Goal: Transaction & Acquisition: Purchase product/service

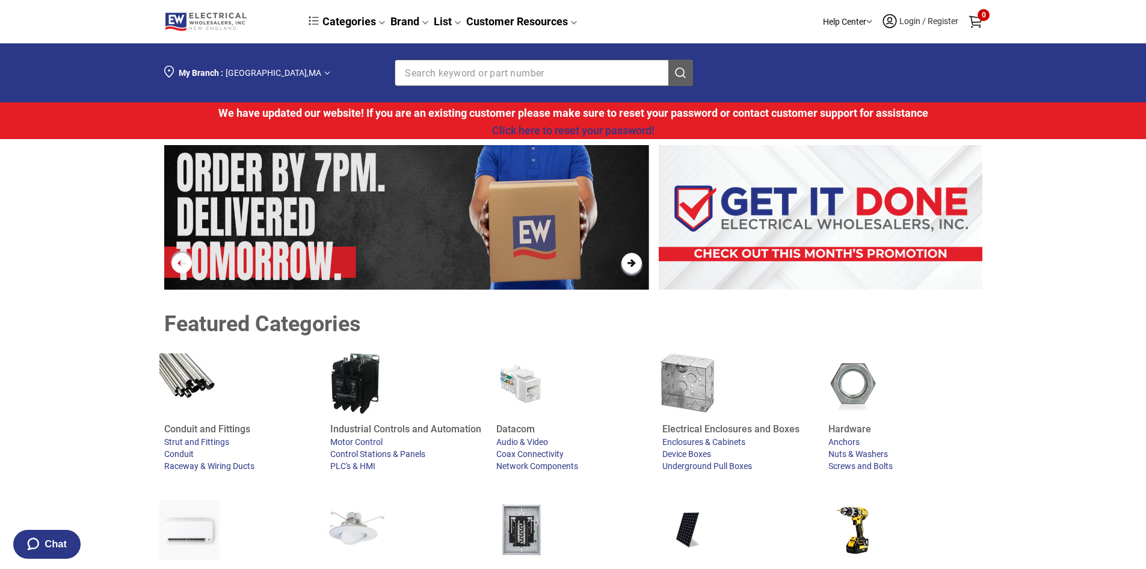
click at [910, 19] on span "Login / Register" at bounding box center [928, 21] width 61 height 10
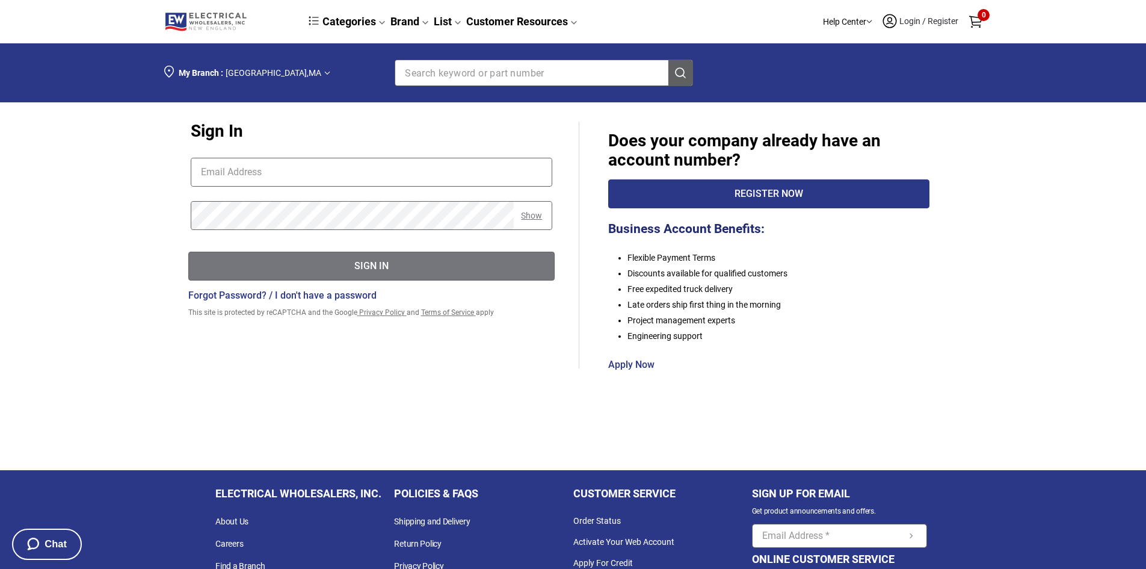
type input "[EMAIL_ADDRESS][DOMAIN_NAME]"
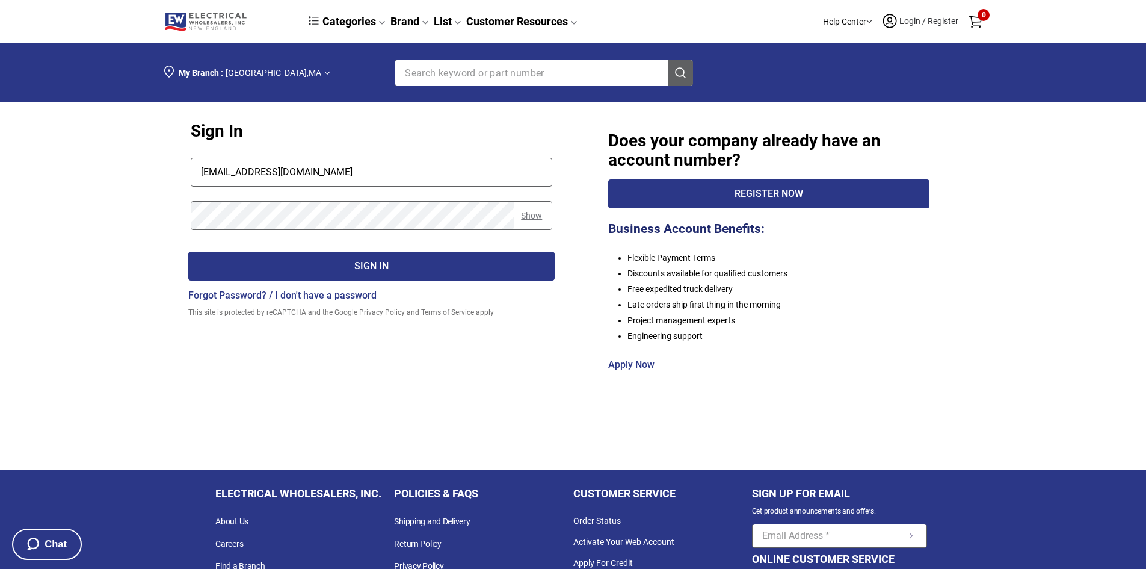
click at [330, 265] on div "Sign In" at bounding box center [372, 266] width 366 height 15
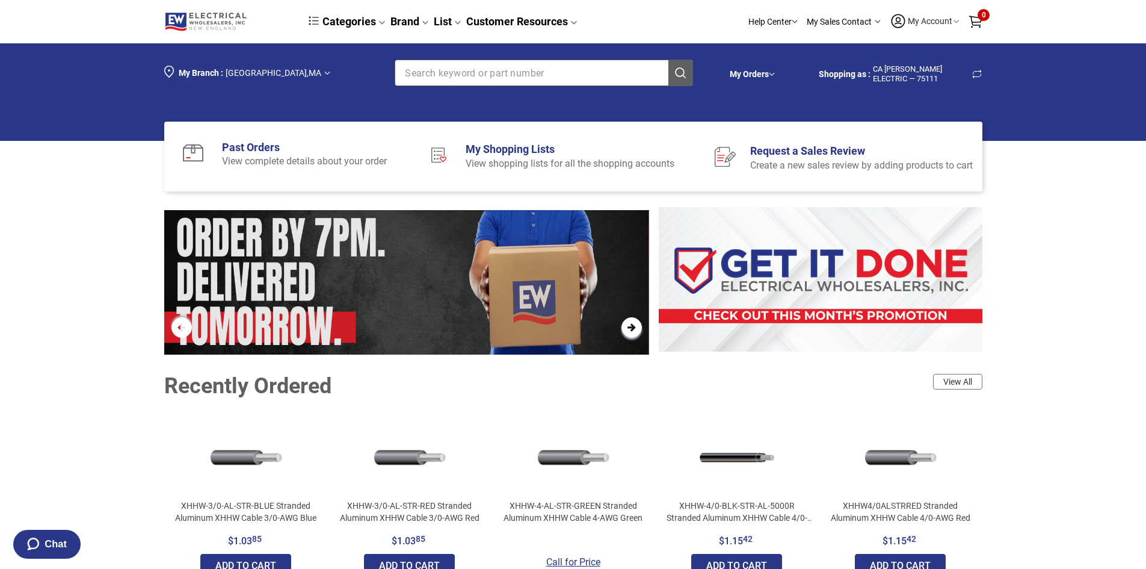
click at [483, 69] on input "Section row" at bounding box center [522, 72] width 254 height 25
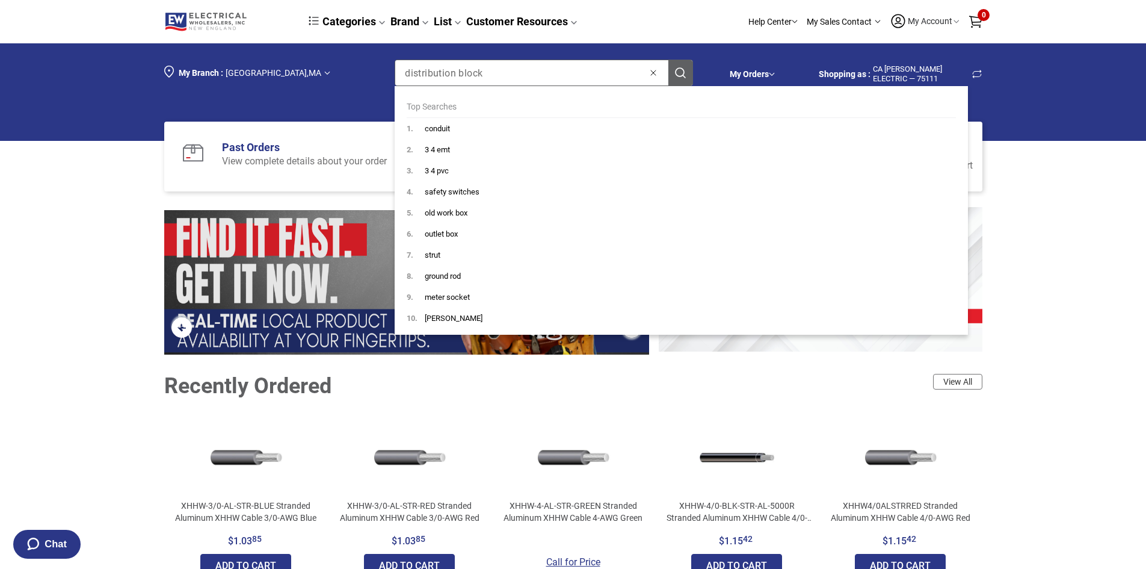
type input "distribution block"
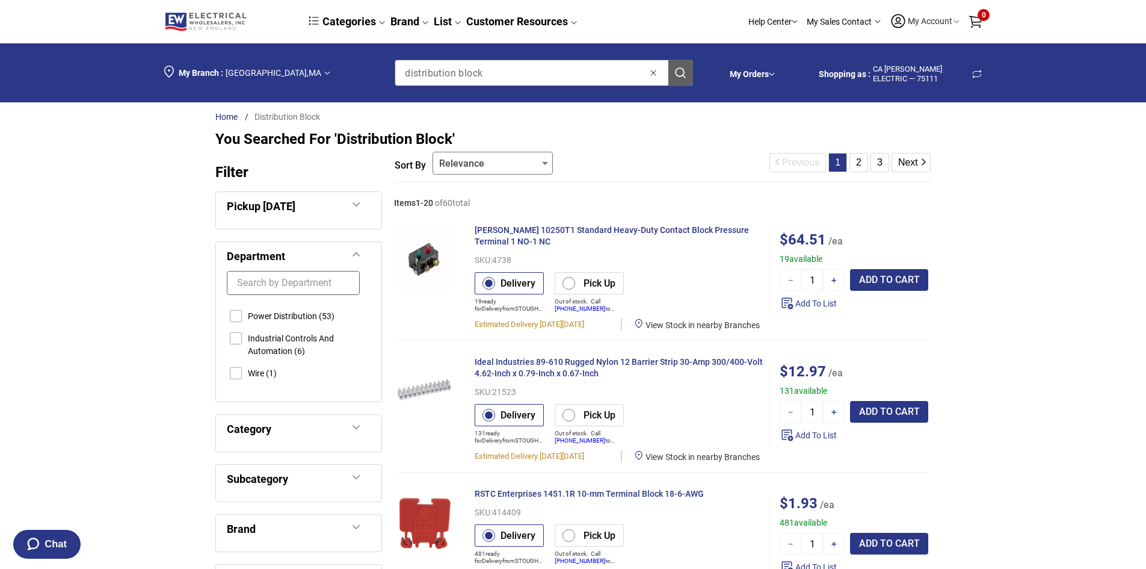
click at [427, 68] on input "distribution block" at bounding box center [522, 72] width 254 height 25
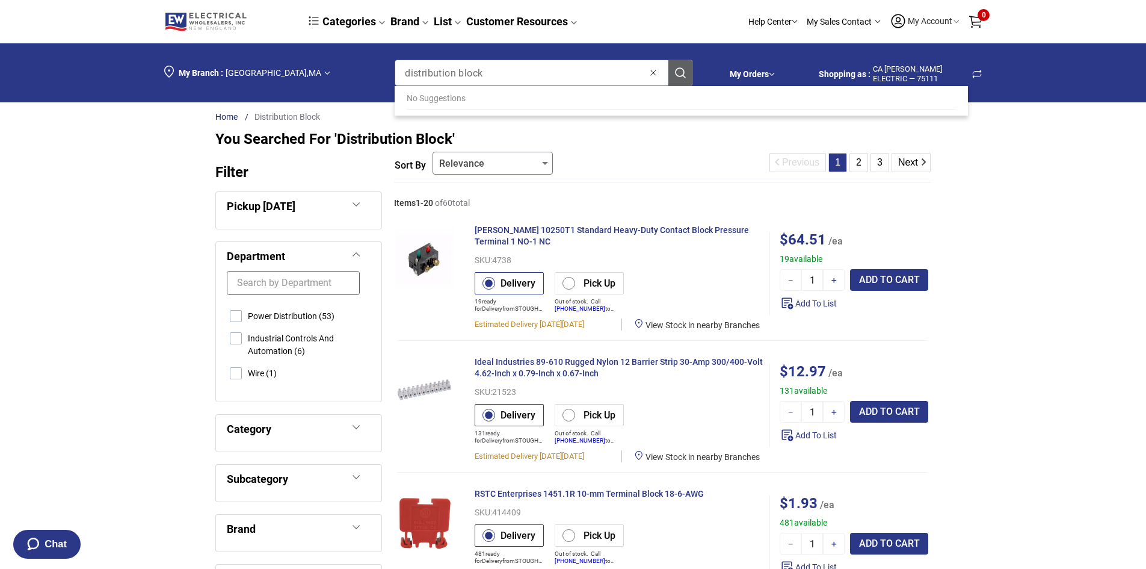
drag, startPoint x: 491, startPoint y: 70, endPoint x: 388, endPoint y: 73, distance: 102.9
click at [388, 73] on div "My Branch : [GEOGRAPHIC_DATA] , [GEOGRAPHIC_DATA] Search keyword or part number…" at bounding box center [438, 72] width 548 height 41
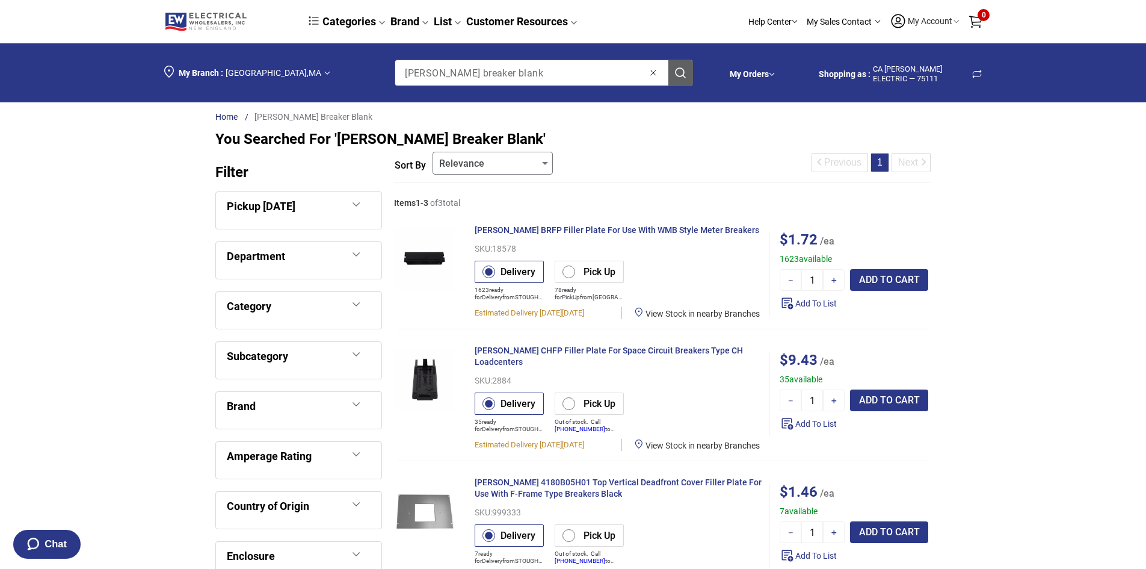
drag, startPoint x: 511, startPoint y: 72, endPoint x: 432, endPoint y: 72, distance: 79.4
click at [432, 72] on input "[PERSON_NAME] breaker blank" at bounding box center [522, 72] width 254 height 25
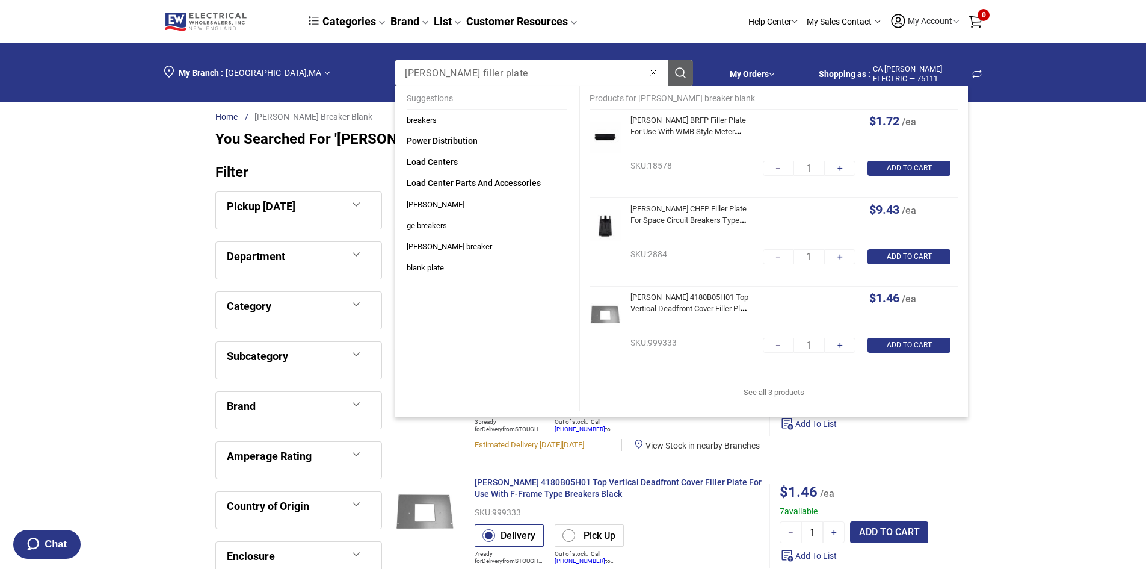
type input "[PERSON_NAME] filler plate"
